Goal: Task Accomplishment & Management: Use online tool/utility

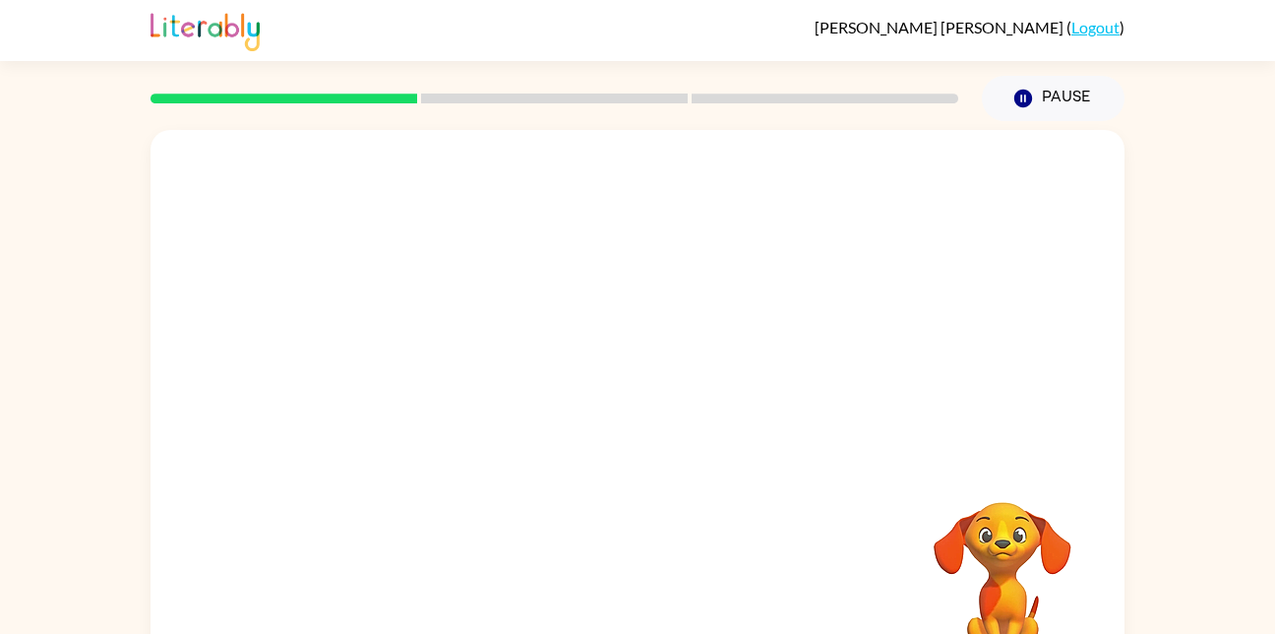
click at [990, 457] on div at bounding box center [638, 295] width 974 height 331
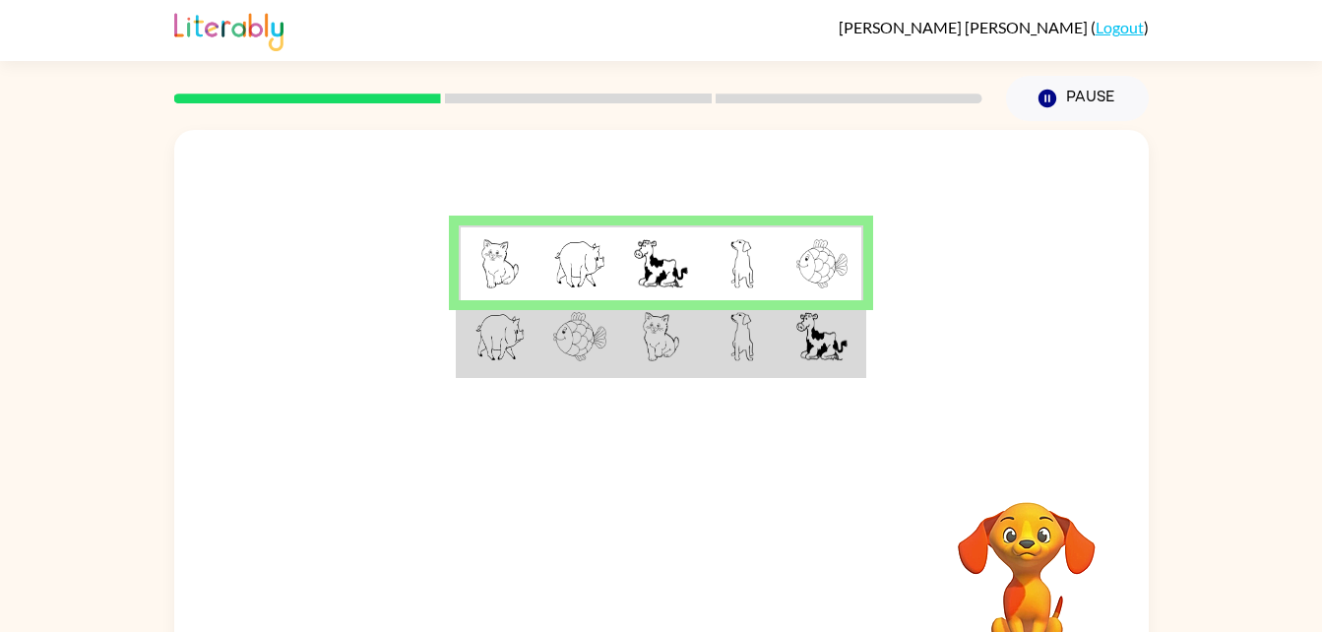
click at [812, 329] on img at bounding box center [821, 336] width 51 height 49
click at [744, 347] on img at bounding box center [742, 336] width 24 height 49
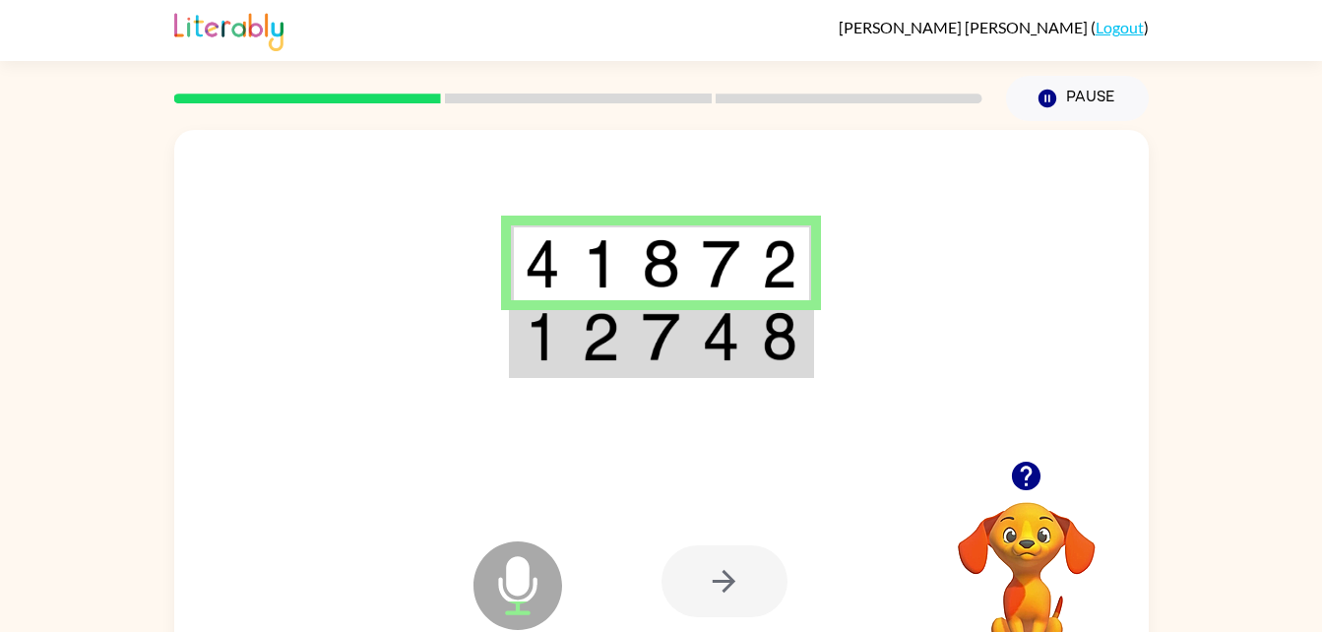
click at [726, 569] on div at bounding box center [724, 581] width 126 height 72
click at [681, 332] on td at bounding box center [661, 338] width 60 height 76
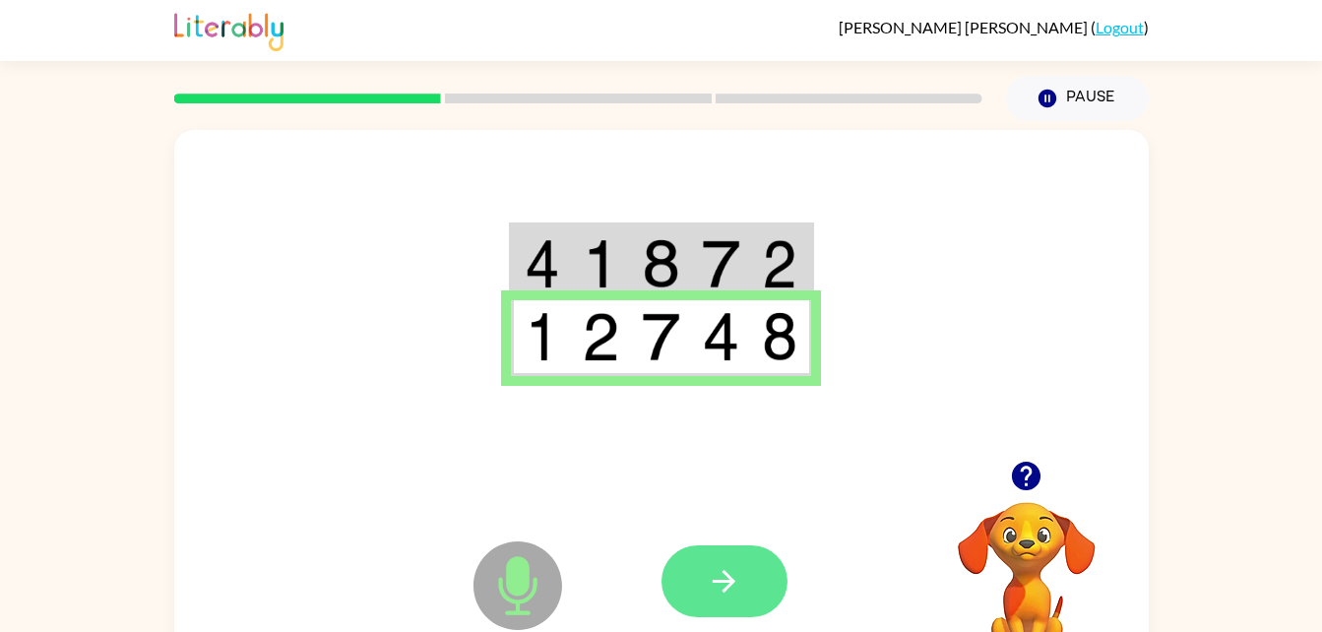
click at [739, 593] on icon "button" at bounding box center [724, 581] width 34 height 34
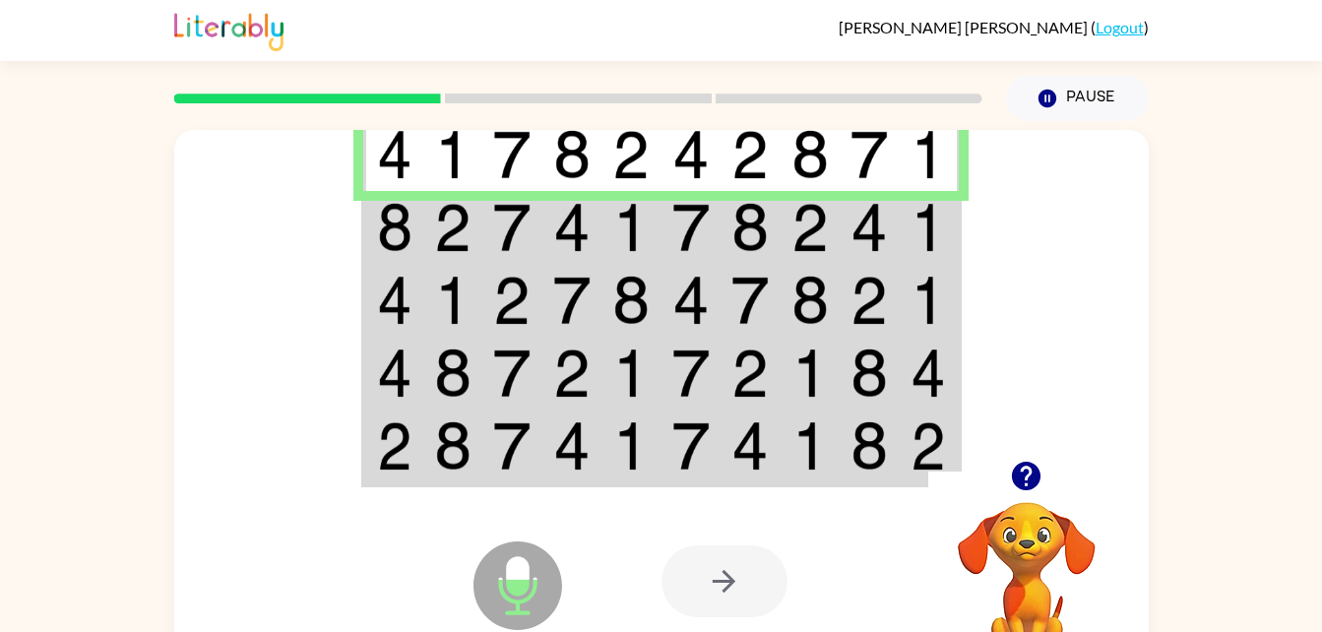
click at [483, 248] on td at bounding box center [512, 227] width 60 height 73
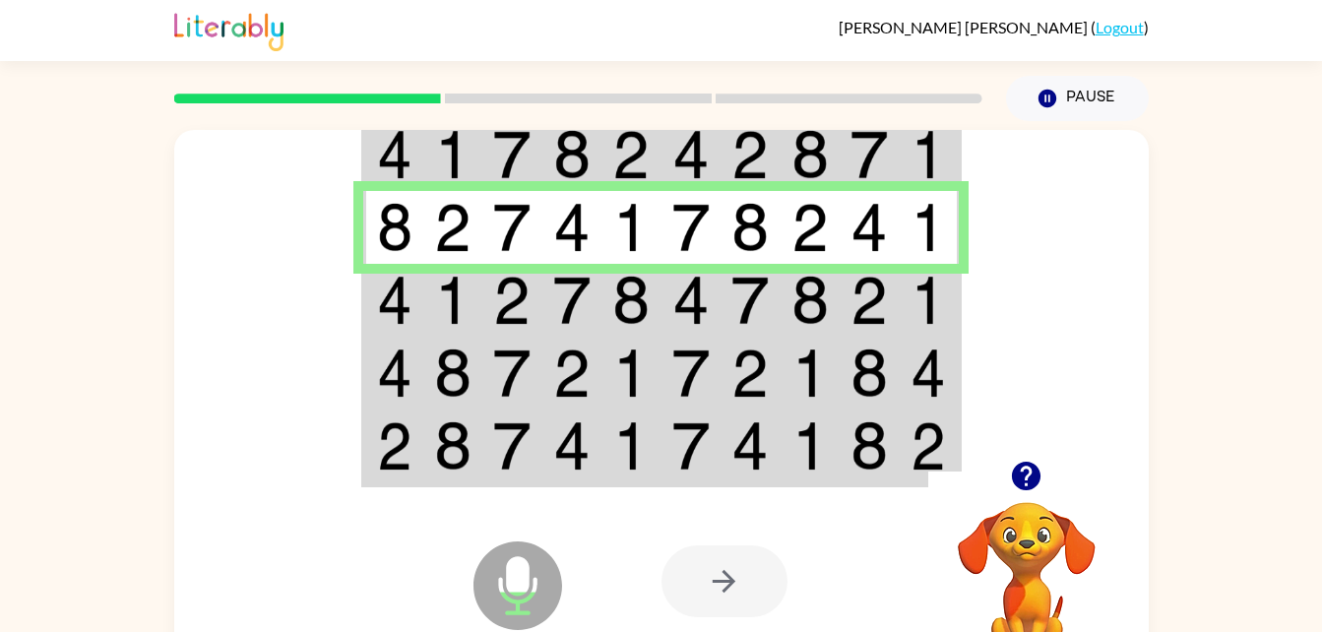
click at [466, 306] on img at bounding box center [452, 300] width 37 height 49
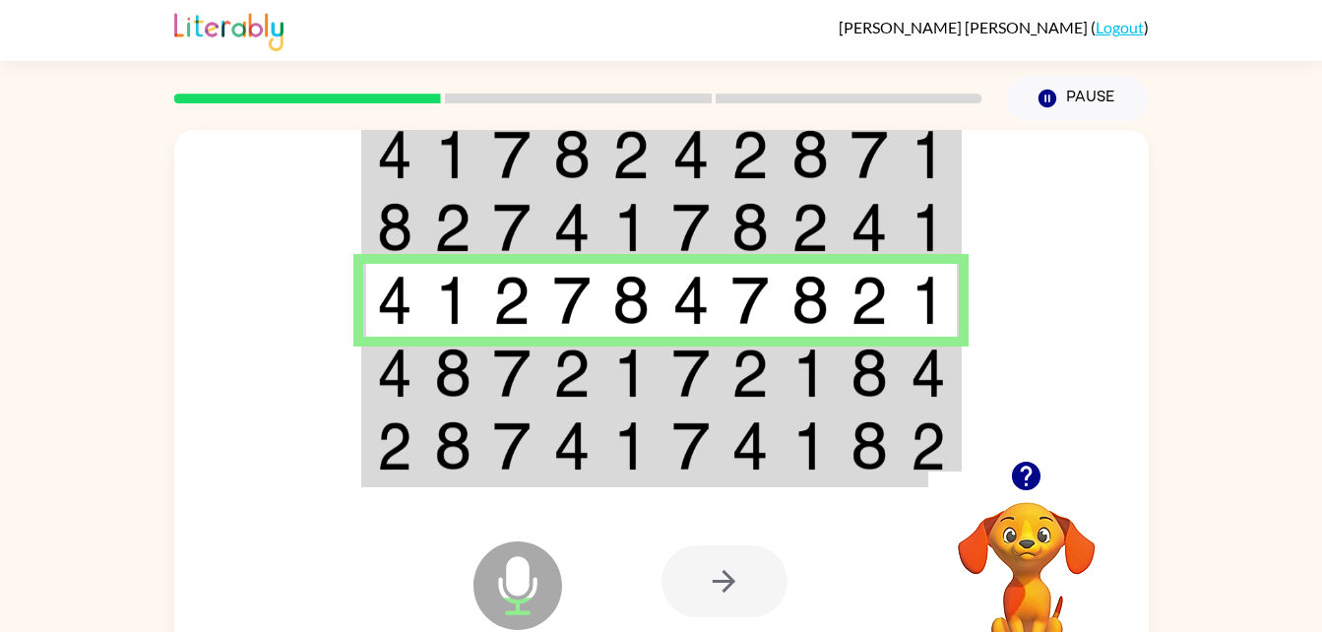
click at [464, 376] on img at bounding box center [452, 372] width 37 height 49
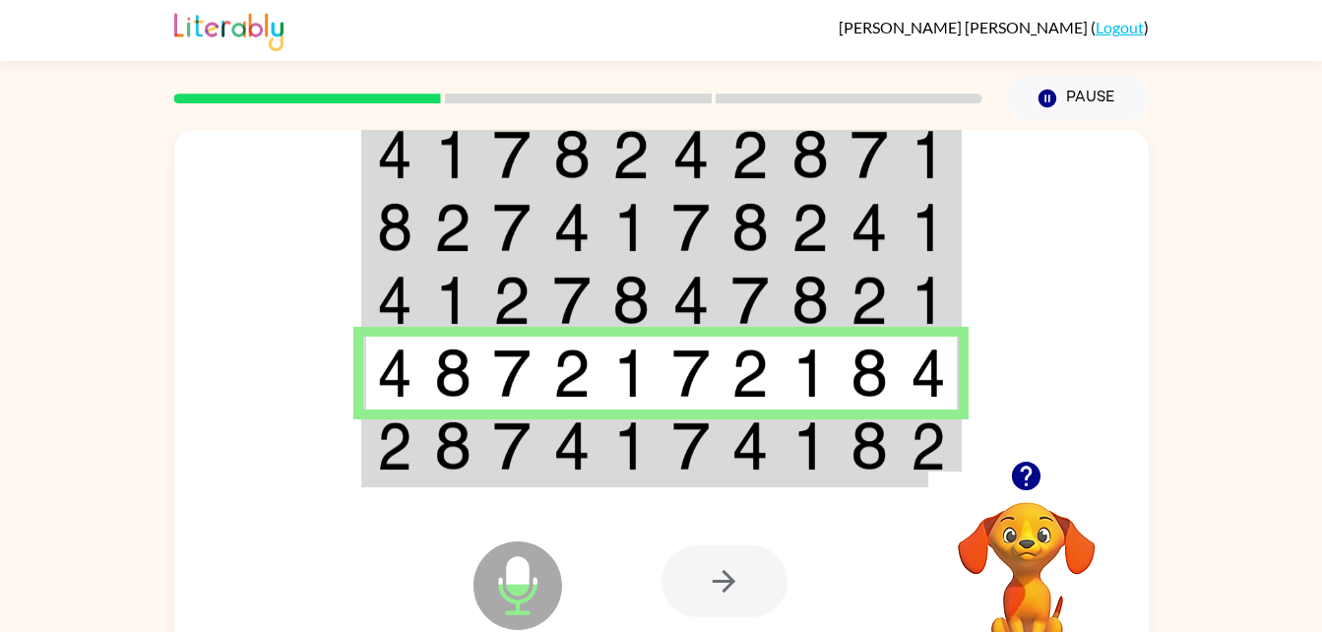
click at [452, 453] on img at bounding box center [452, 445] width 37 height 49
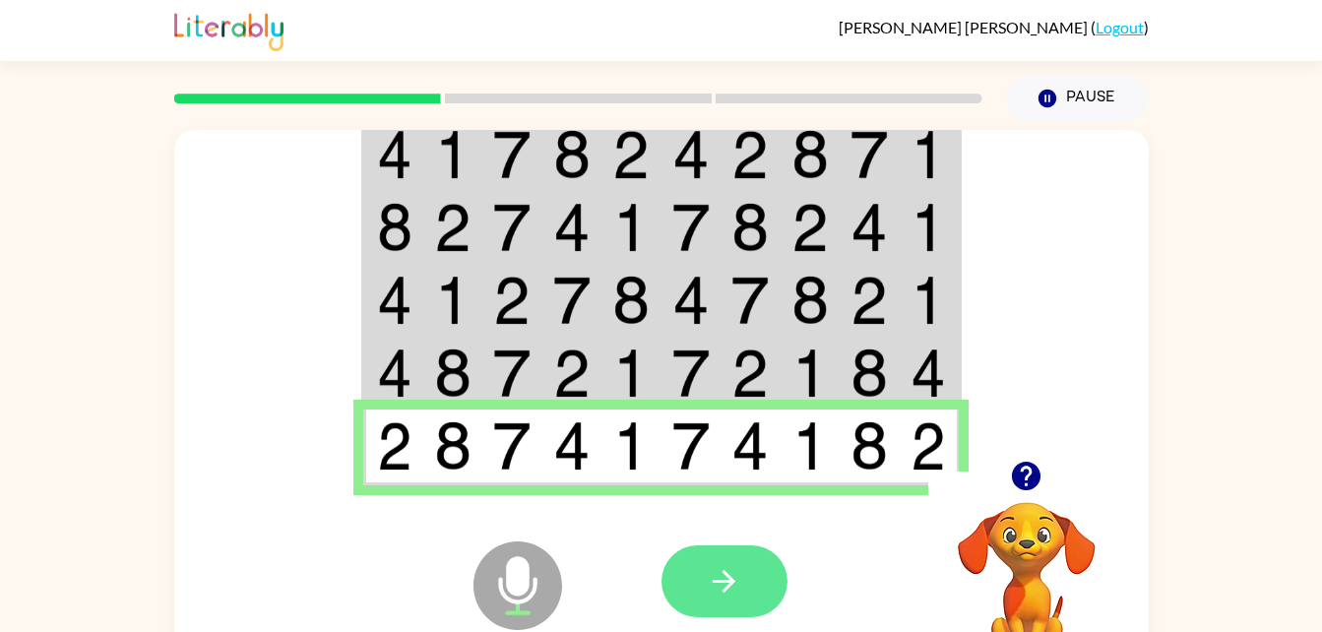
click at [759, 575] on button "button" at bounding box center [724, 581] width 126 height 72
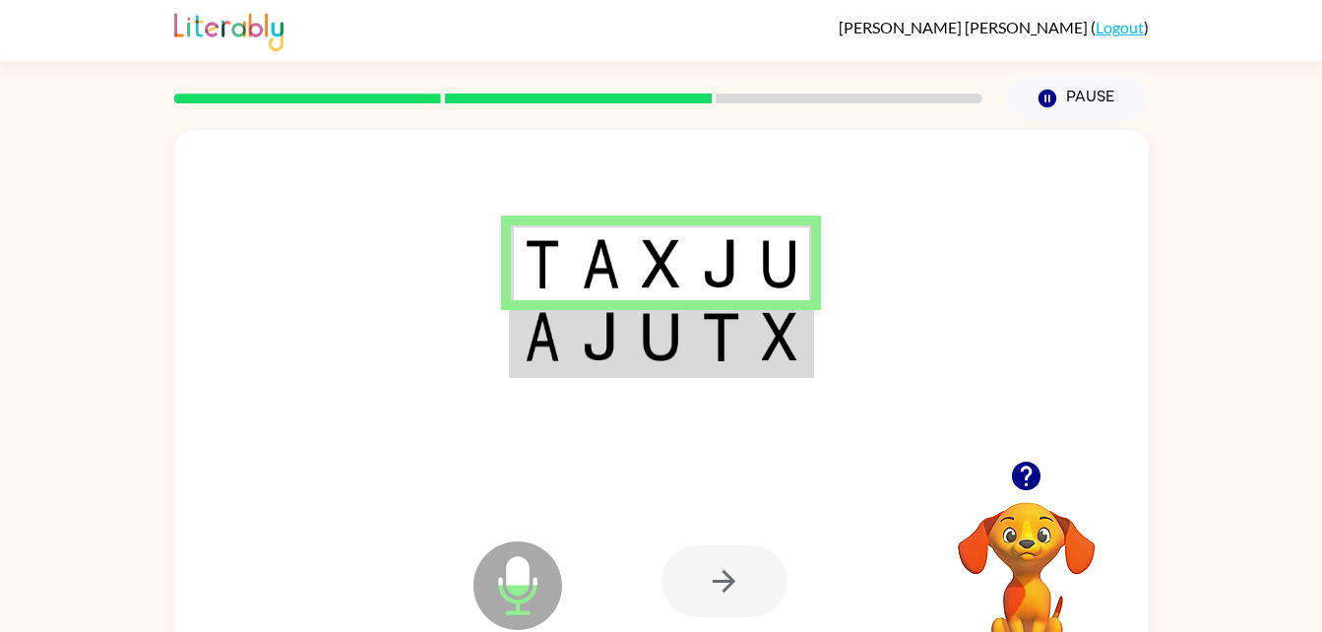
click at [597, 336] on img at bounding box center [600, 336] width 37 height 49
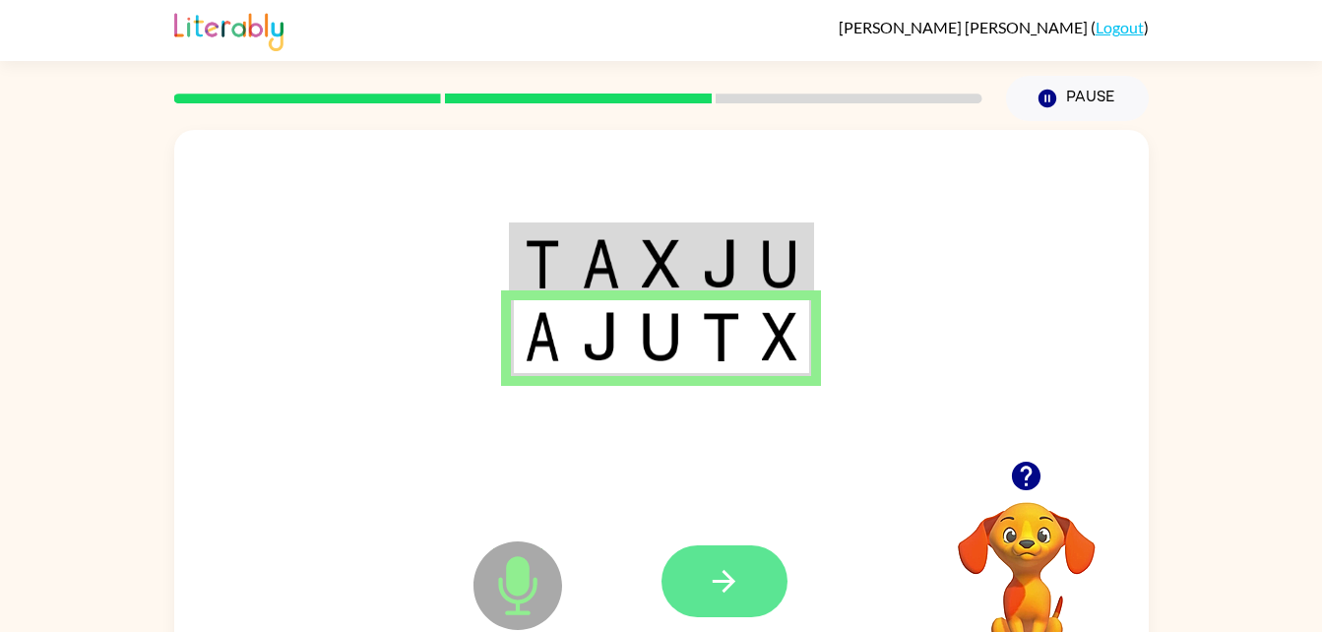
click at [739, 585] on icon "button" at bounding box center [724, 581] width 34 height 34
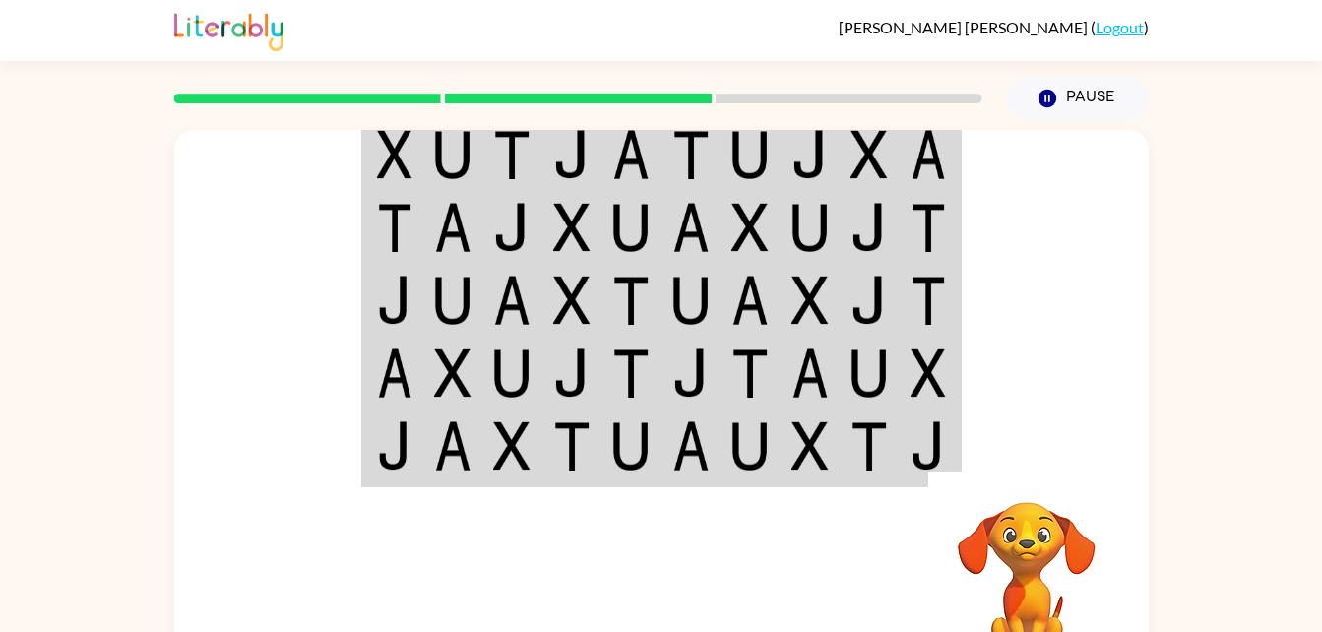
scroll to position [60, 0]
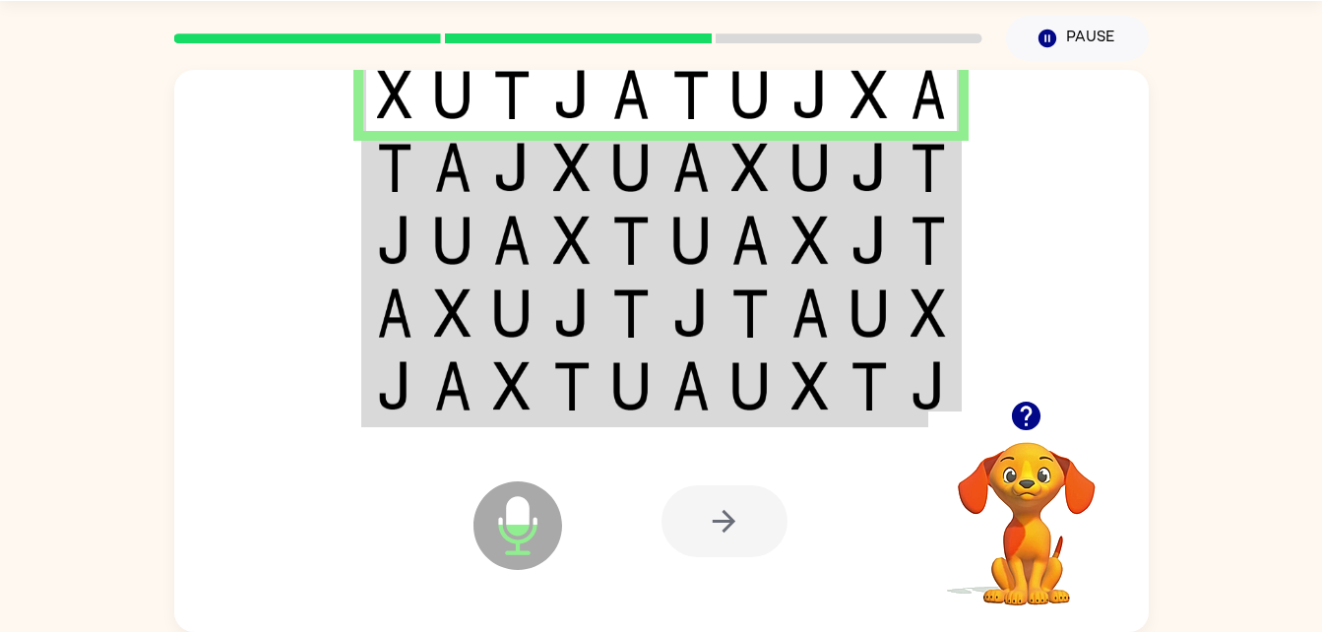
click at [431, 191] on td at bounding box center [453, 167] width 60 height 73
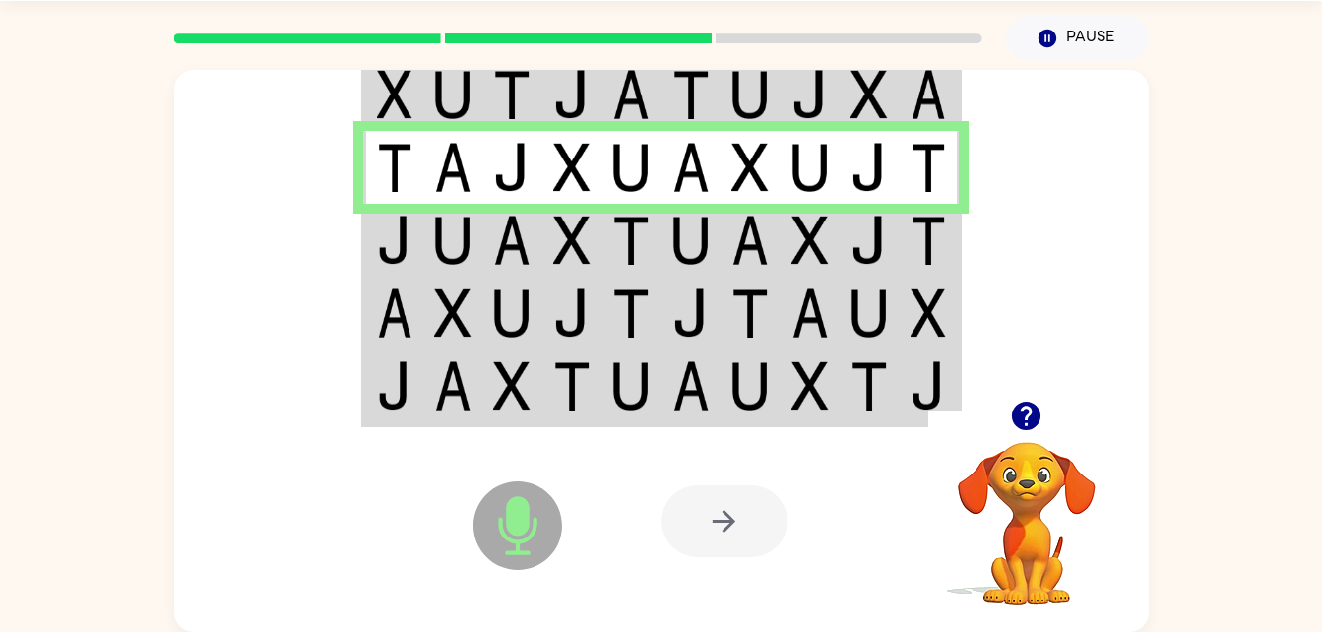
click at [435, 244] on img at bounding box center [452, 240] width 37 height 49
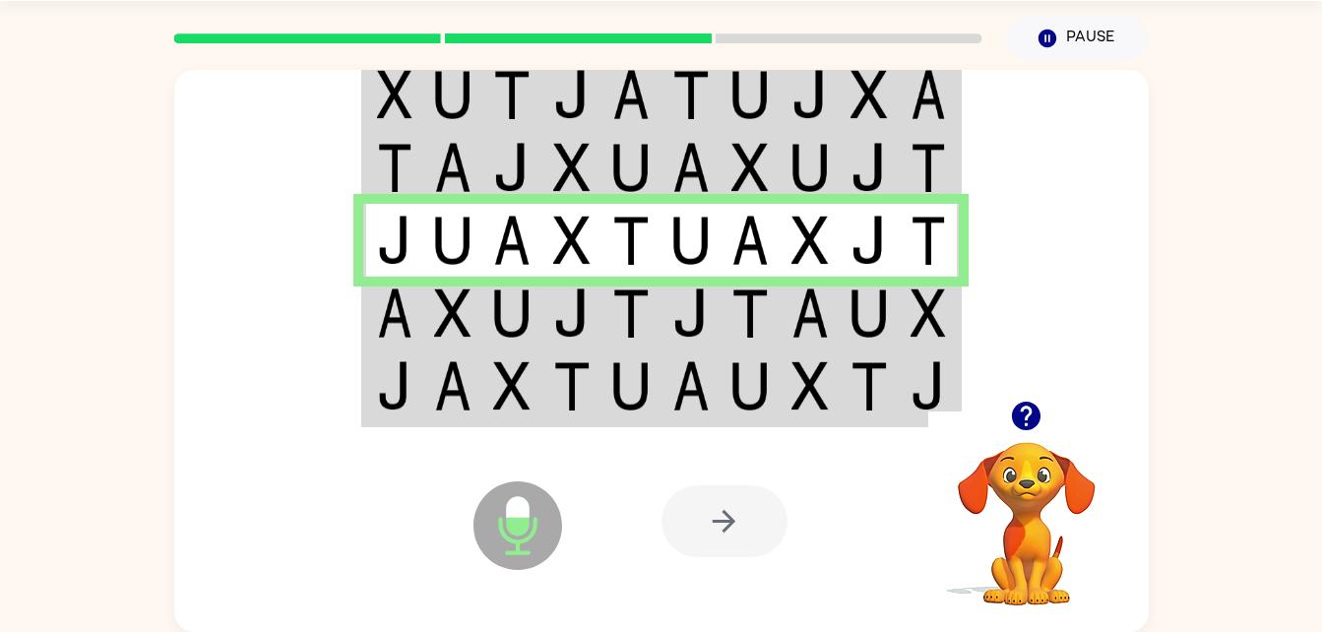
click at [631, 311] on img at bounding box center [630, 312] width 37 height 49
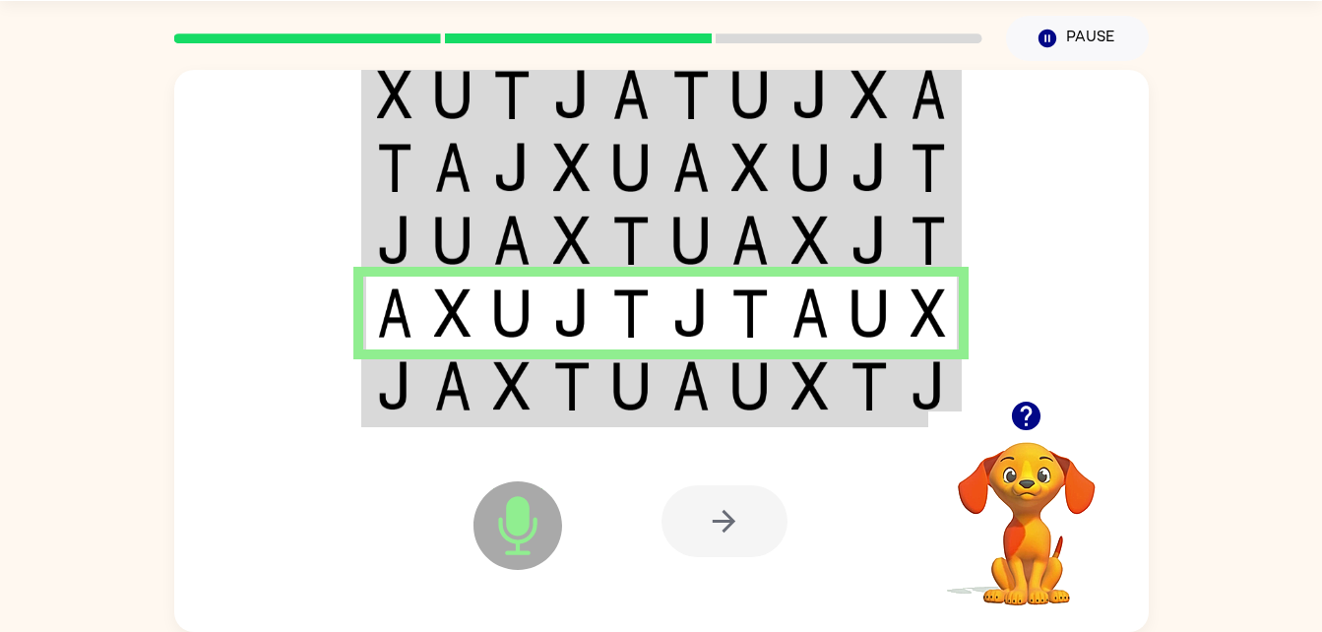
click at [574, 376] on img at bounding box center [571, 385] width 37 height 49
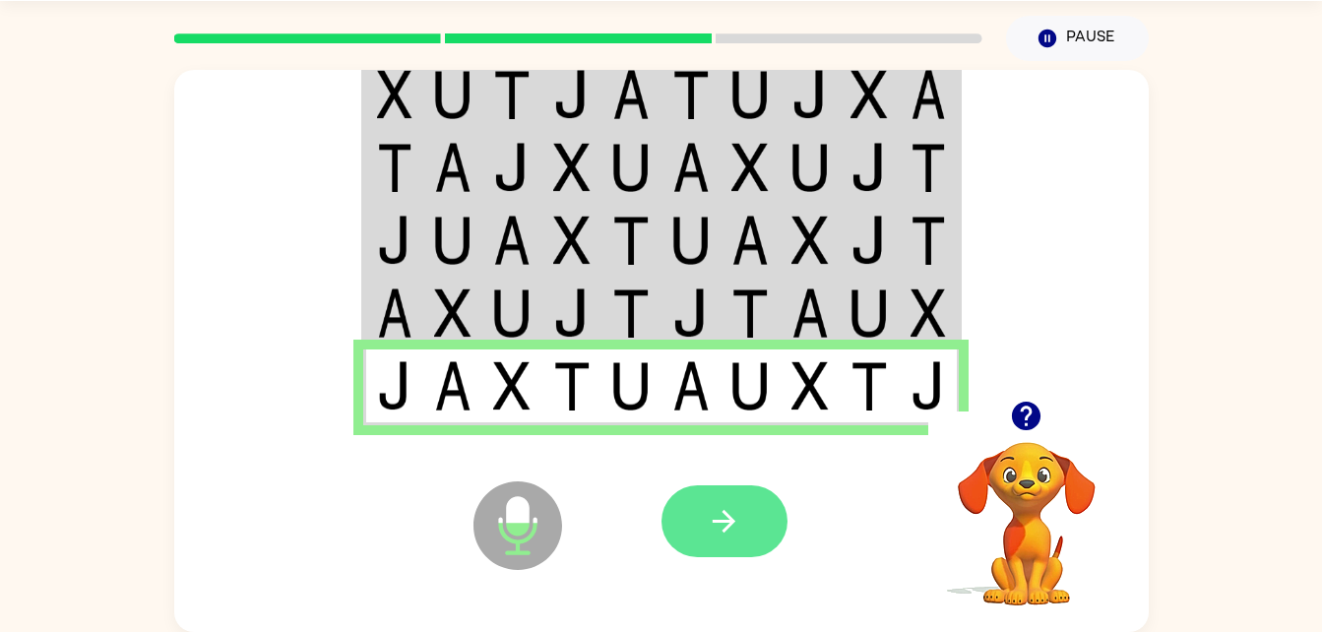
click at [751, 527] on button "button" at bounding box center [724, 521] width 126 height 72
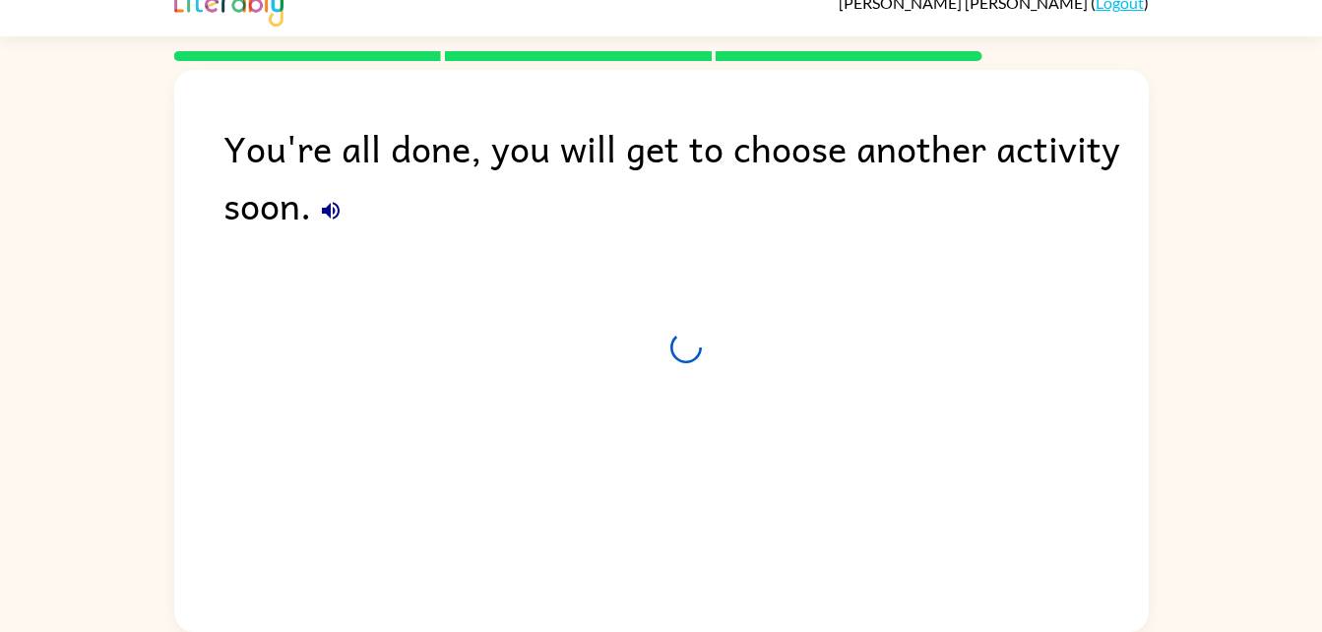
scroll to position [25, 0]
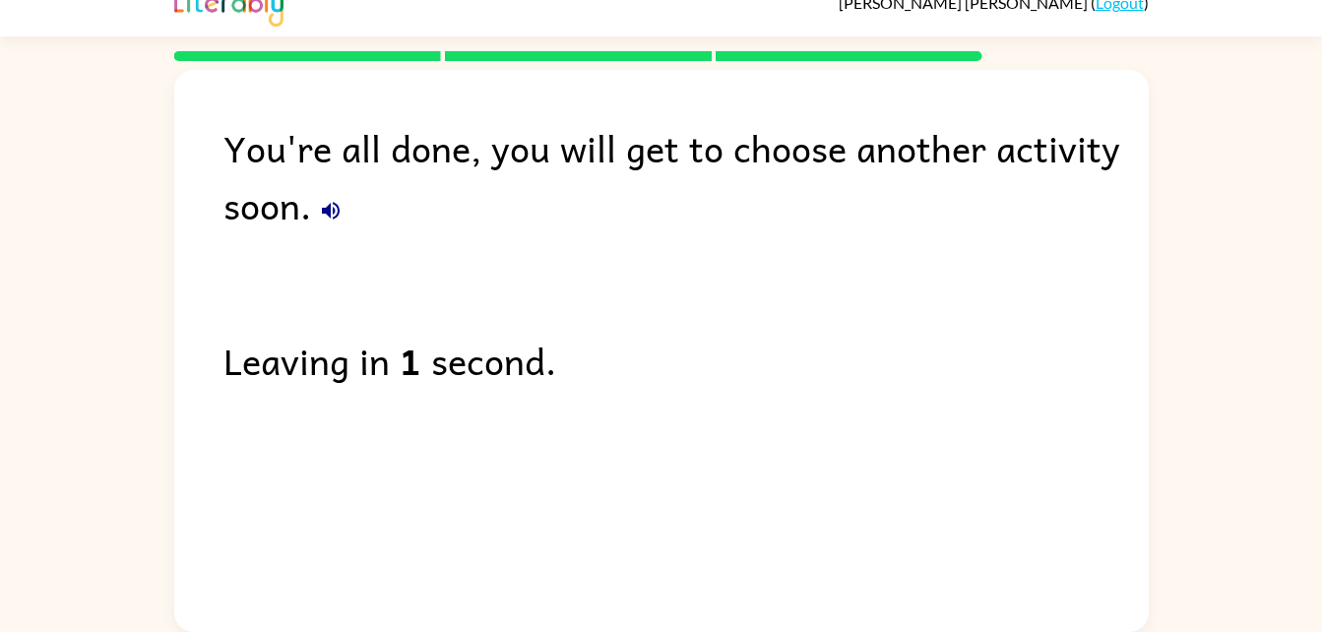
click at [314, 227] on div "You're all done, you will get to choose another activity soon." at bounding box center [685, 176] width 925 height 114
